Goal: Answer question/provide support: Share knowledge or assist other users

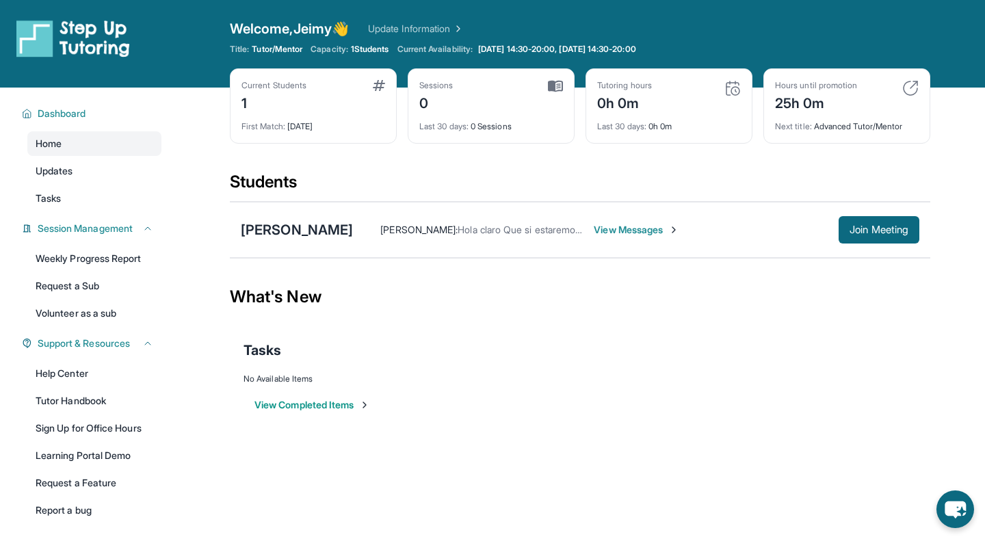
click at [860, 114] on div "Next title : Advanced Tutor/Mentor" at bounding box center [847, 122] width 144 height 19
click at [914, 84] on img at bounding box center [910, 88] width 16 height 16
click at [730, 88] on img at bounding box center [732, 88] width 16 height 16
click at [622, 138] on div "Tutoring hours 0h 0m Last 30 days : 0h 0m" at bounding box center [668, 105] width 167 height 75
click at [276, 232] on div "[PERSON_NAME]" at bounding box center [297, 229] width 112 height 19
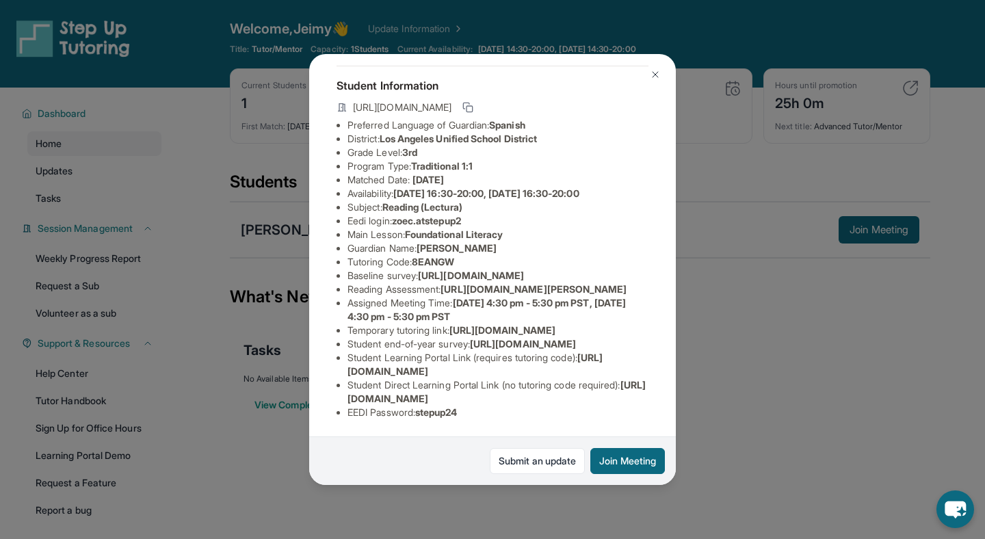
scroll to position [159, 481]
drag, startPoint x: 348, startPoint y: 191, endPoint x: 600, endPoint y: 220, distance: 253.2
click at [600, 220] on div "[PERSON_NAME] Guardian: [PERSON_NAME] Student Information [URL][DOMAIN_NAME] Pr…" at bounding box center [492, 269] width 367 height 431
copy span "[URL][DOMAIN_NAME]"
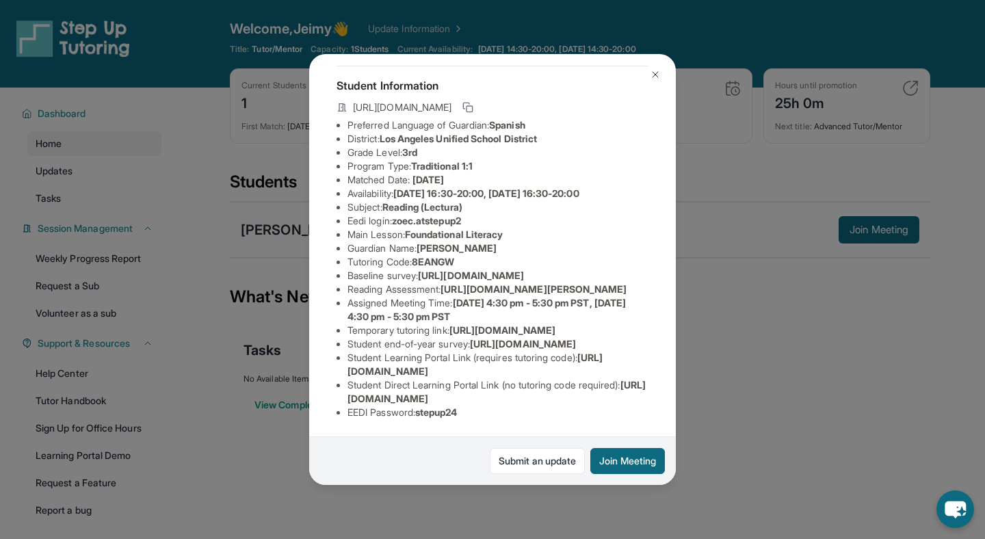
click at [440, 283] on span "[URL][DOMAIN_NAME][PERSON_NAME]" at bounding box center [533, 289] width 186 height 12
drag, startPoint x: 448, startPoint y: 232, endPoint x: 639, endPoint y: 260, distance: 192.8
click at [639, 282] on li "Reading Assessment : [URL][DOMAIN_NAME][PERSON_NAME]" at bounding box center [497, 289] width 301 height 14
copy span "[URL][DOMAIN_NAME][PERSON_NAME]"
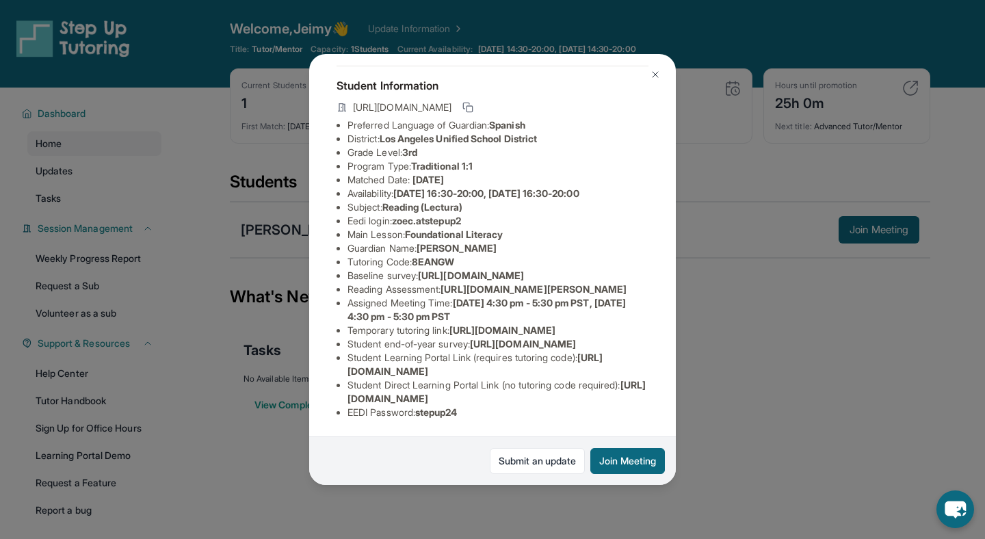
drag, startPoint x: 347, startPoint y: 401, endPoint x: 644, endPoint y: 395, distance: 297.5
click at [644, 395] on ul "Preferred Language of Guardian: Spanish District: [GEOGRAPHIC_DATA] Unified Sch…" at bounding box center [492, 268] width 312 height 301
copy span "[URL][DOMAIN_NAME]"
click at [648, 75] on button at bounding box center [654, 74] width 27 height 27
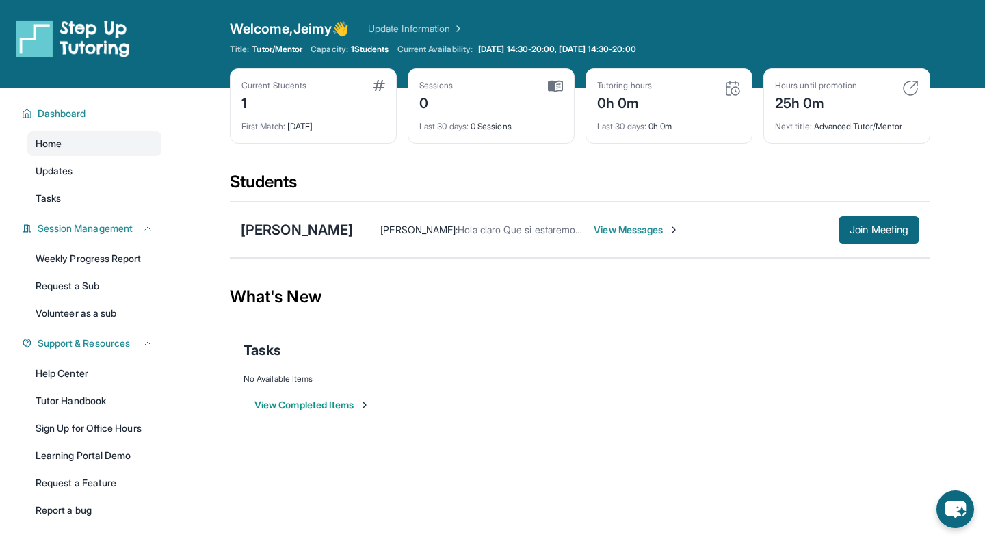
click at [594, 233] on span "View Messages" at bounding box center [636, 230] width 85 height 14
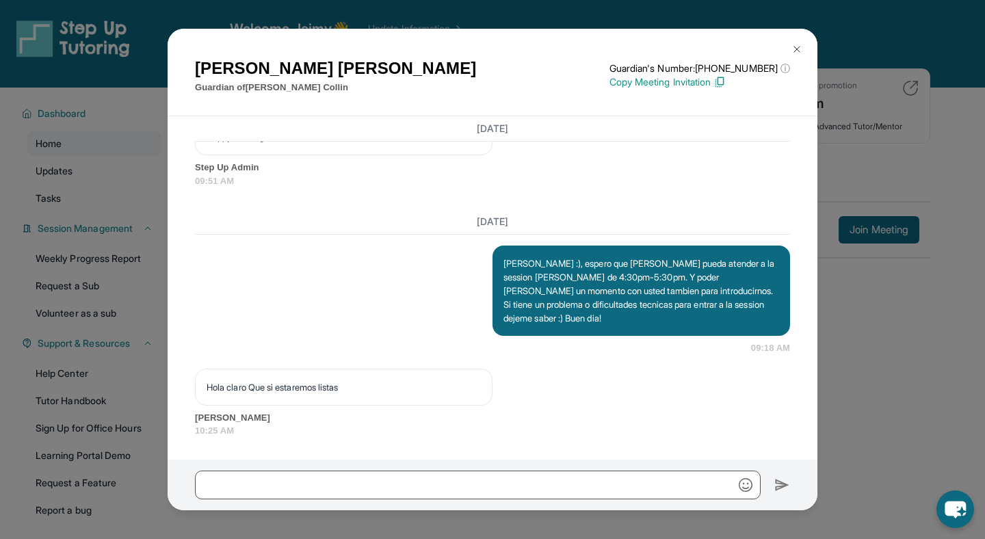
scroll to position [2495, 0]
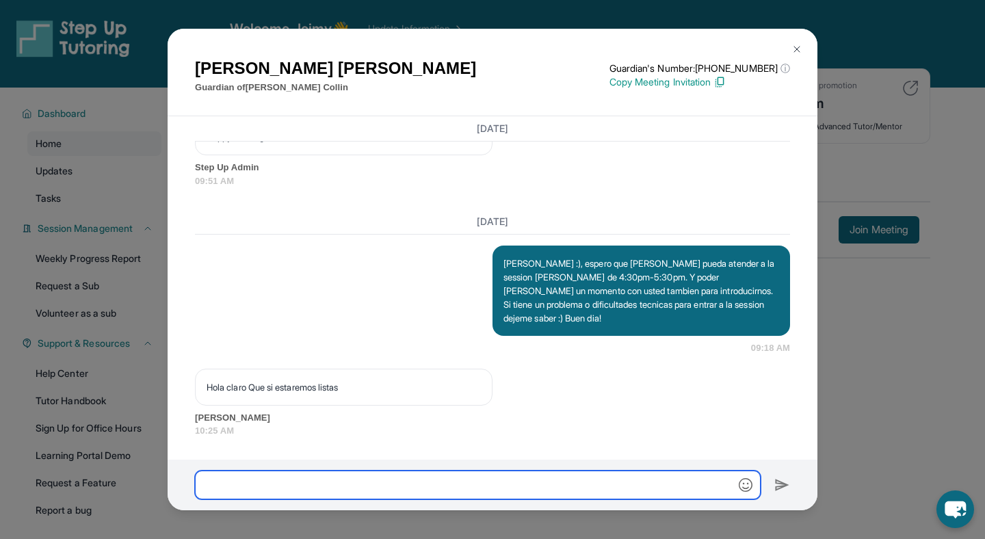
click at [295, 479] on input "text" at bounding box center [478, 485] width 566 height 29
type input "*"
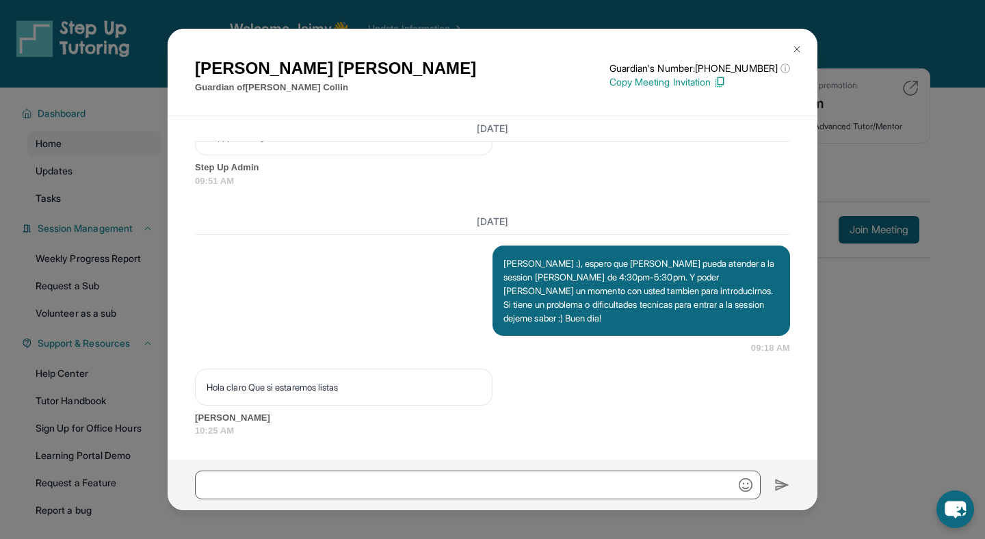
click at [796, 50] on img at bounding box center [796, 49] width 11 height 11
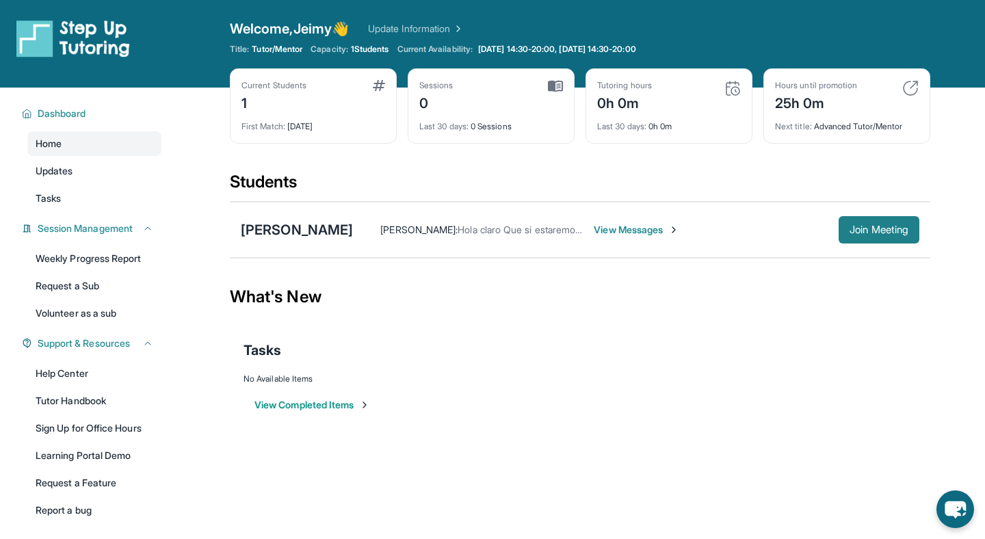
click at [851, 239] on button "Join Meeting" at bounding box center [878, 229] width 81 height 27
